Goal: Check status: Check status

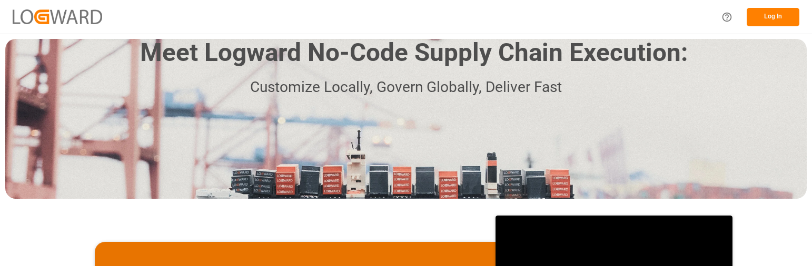
click at [774, 15] on button "Log In" at bounding box center [772, 17] width 53 height 18
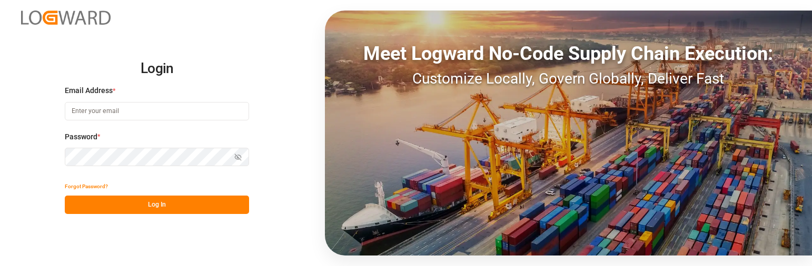
type input "[PERSON_NAME][EMAIL_ADDRESS][PERSON_NAME][DOMAIN_NAME]"
click at [145, 204] on button "Log In" at bounding box center [157, 205] width 184 height 18
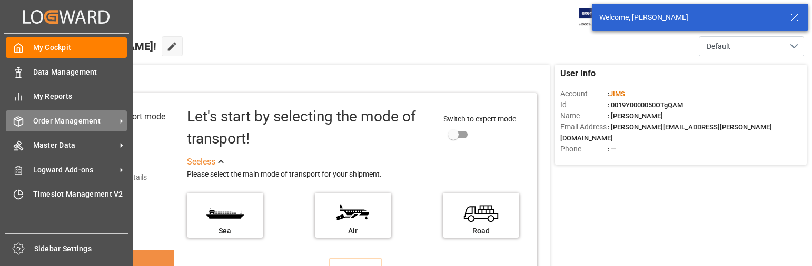
click at [67, 118] on span "Order Management" at bounding box center [74, 121] width 83 height 11
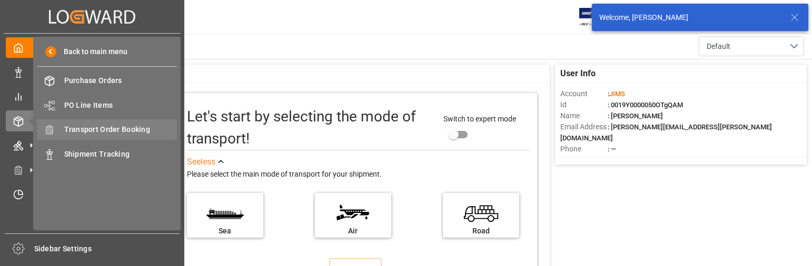
click at [122, 127] on span "Transport Order Booking" at bounding box center [120, 129] width 113 height 11
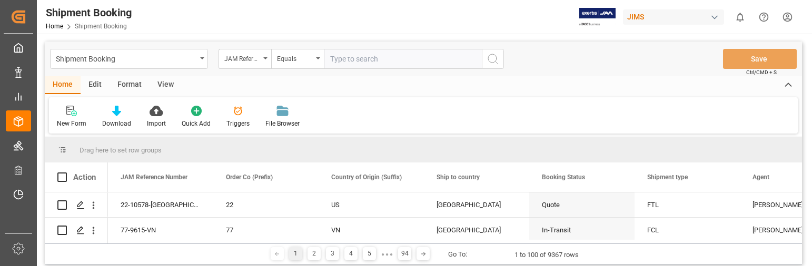
click at [355, 61] on input "text" at bounding box center [403, 59] width 158 height 20
type input "22-9066-[GEOGRAPHIC_DATA]"
click at [490, 59] on icon "search button" at bounding box center [492, 59] width 13 height 13
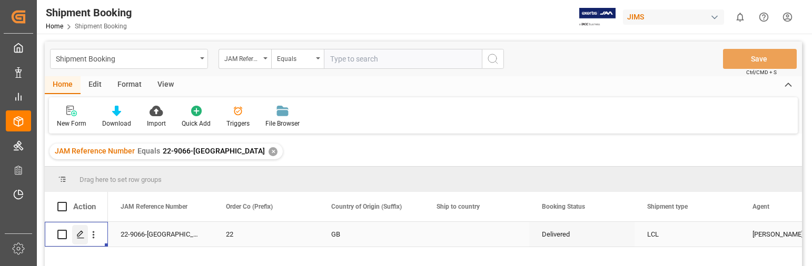
click at [83, 234] on icon "Press SPACE to select this row." at bounding box center [80, 235] width 8 height 8
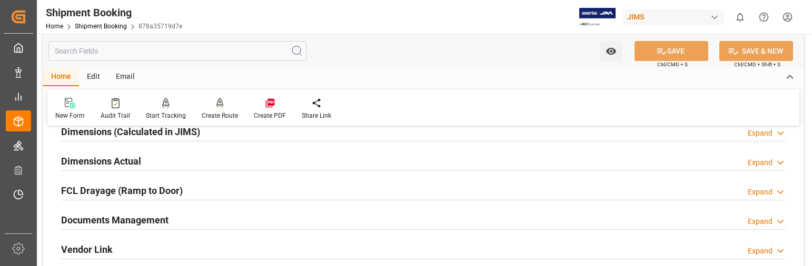
scroll to position [263, 0]
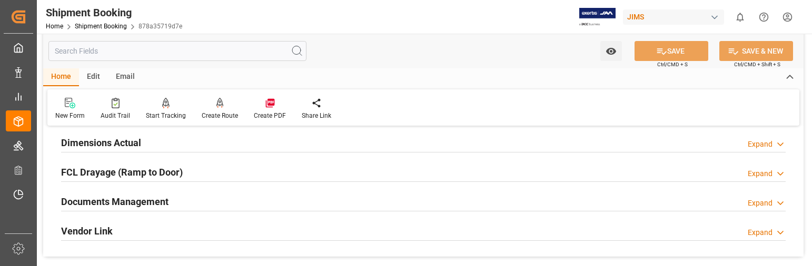
click at [764, 201] on div "Expand" at bounding box center [759, 203] width 25 height 11
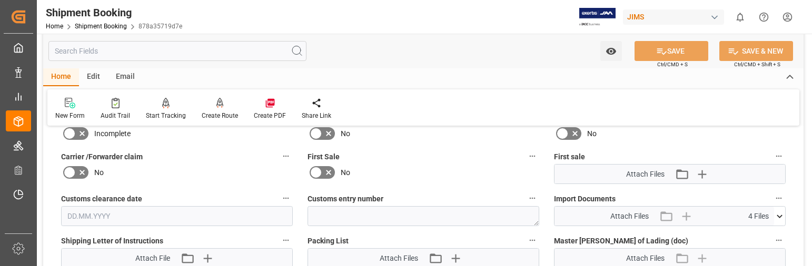
scroll to position [474, 0]
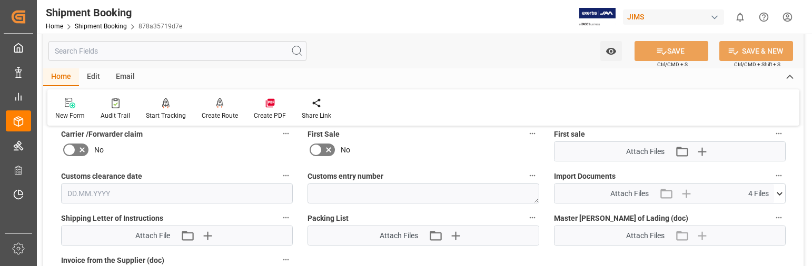
click at [779, 194] on icon at bounding box center [779, 193] width 6 height 3
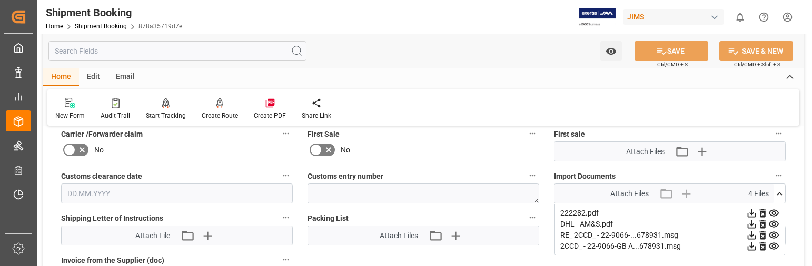
click at [753, 235] on icon at bounding box center [751, 236] width 8 height 8
click at [553, 72] on div "Home Edit Email" at bounding box center [423, 77] width 760 height 18
click at [750, 222] on icon at bounding box center [751, 224] width 11 height 11
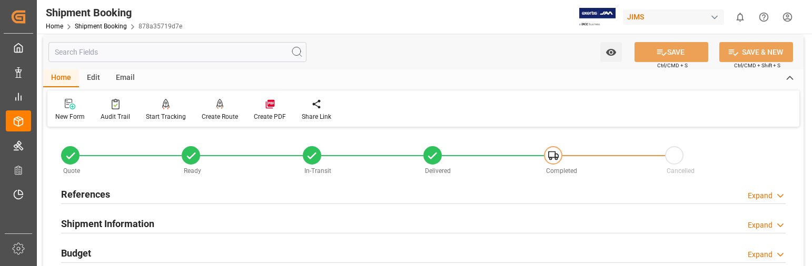
scroll to position [0, 0]
